Goal: Use online tool/utility: Use online tool/utility

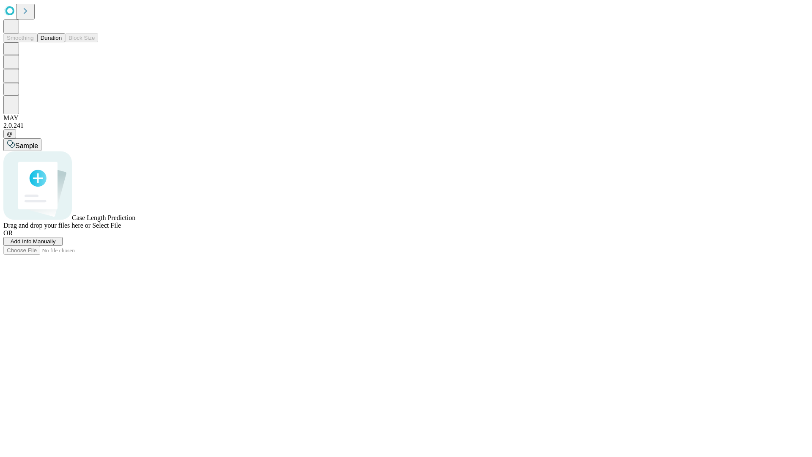
click at [121, 229] on span "Select File" at bounding box center [106, 225] width 29 height 7
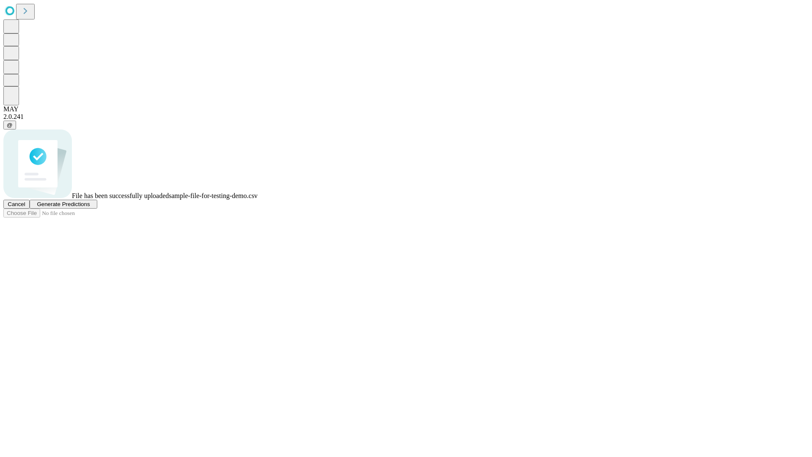
click at [90, 207] on span "Generate Predictions" at bounding box center [63, 204] width 53 height 6
